Goal: Find specific page/section: Find specific page/section

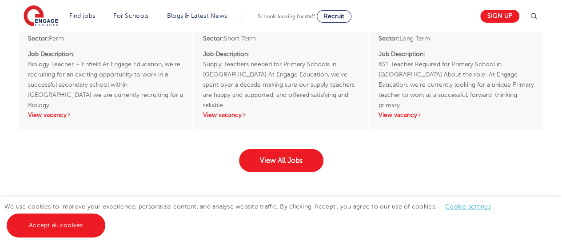
scroll to position [1478, 0]
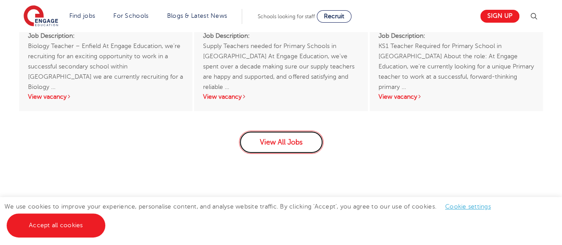
click at [286, 131] on link "View All Jobs" at bounding box center [281, 142] width 84 height 23
